Goal: Find specific page/section: Find specific page/section

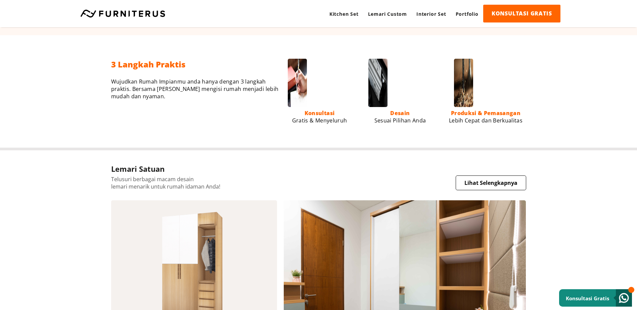
scroll to position [305, 0]
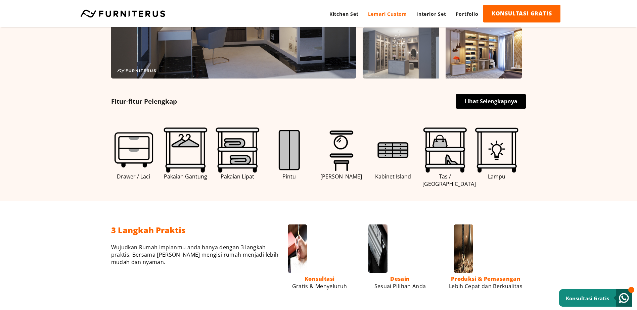
click at [396, 14] on link "Lemari Custom" at bounding box center [387, 14] width 48 height 18
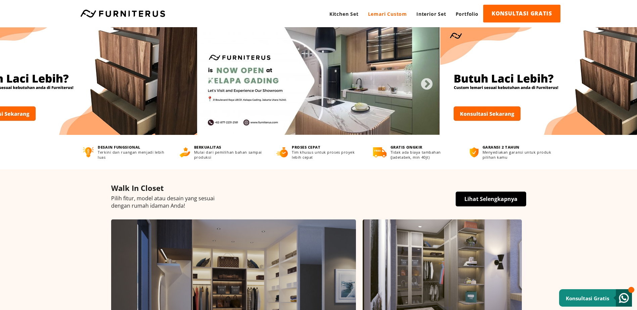
click at [386, 16] on link "Lemari Custom" at bounding box center [387, 14] width 48 height 18
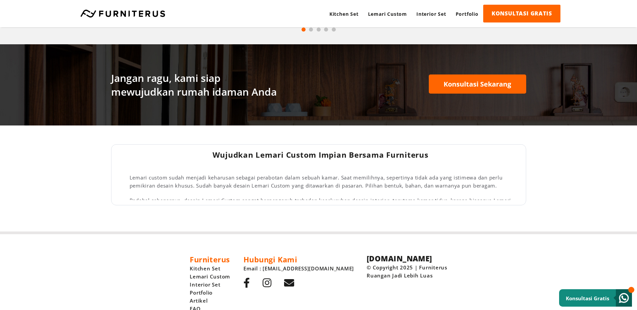
scroll to position [1073, 0]
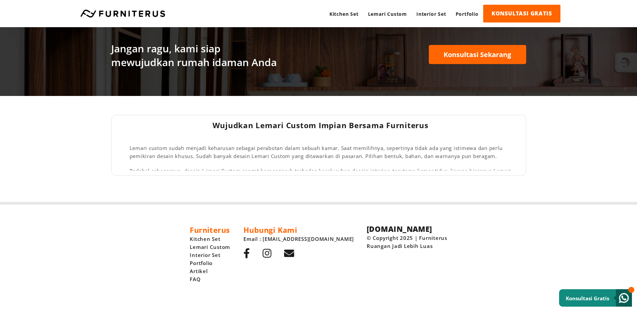
click at [589, 297] on small "Konsultasi Gratis" at bounding box center [587, 298] width 43 height 7
